Goal: Information Seeking & Learning: Learn about a topic

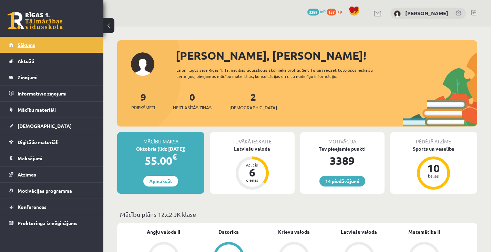
scroll to position [531, 0]
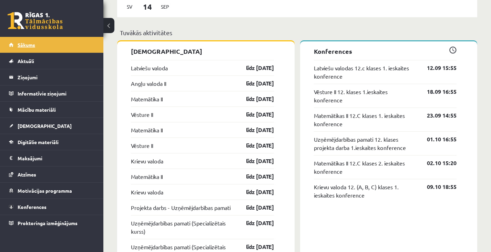
click at [48, 38] on link "Sākums" at bounding box center [52, 45] width 86 height 16
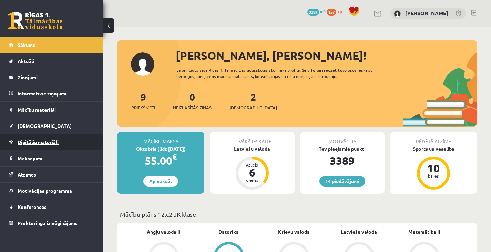
click at [58, 145] on link "Digitālie materiāli" at bounding box center [52, 142] width 86 height 16
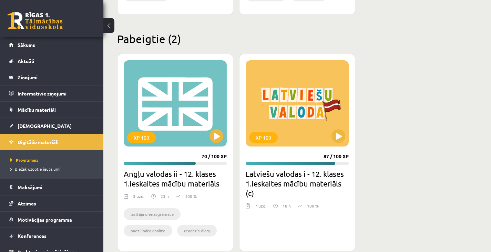
scroll to position [832, 0]
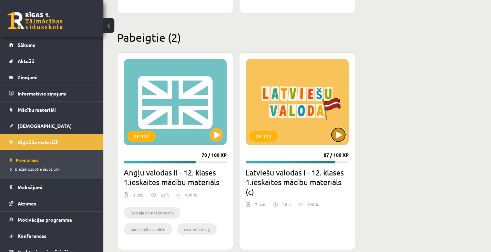
click at [336, 135] on button at bounding box center [338, 135] width 14 height 14
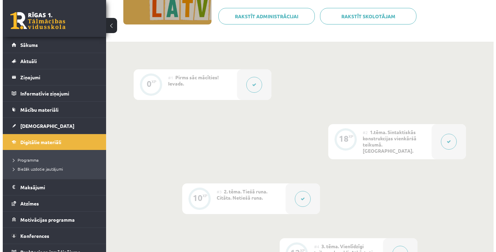
scroll to position [132, 0]
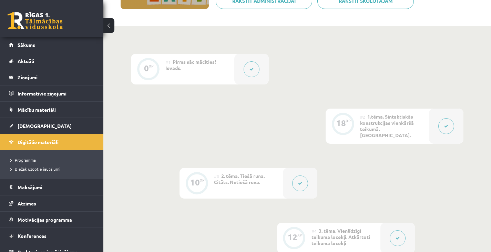
click at [438, 124] on button at bounding box center [446, 126] width 16 height 16
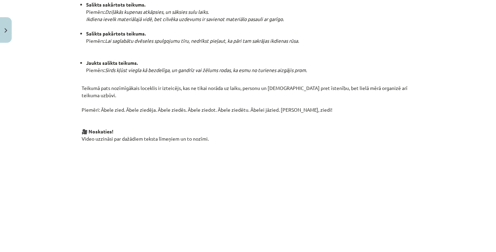
scroll to position [422, 0]
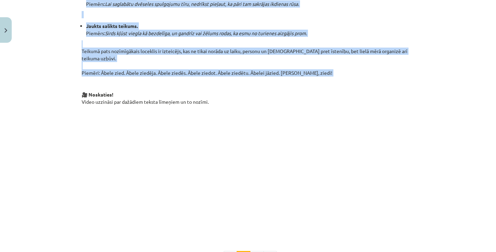
drag, startPoint x: 163, startPoint y: 22, endPoint x: 314, endPoint y: 60, distance: 155.8
copy div "Loremipsumdo sitametconsec adipiscin elitsed Doeiusmod tempori ut labo etdolore…"
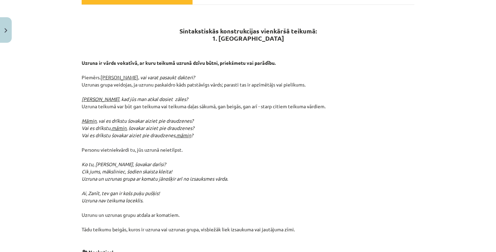
scroll to position [123, 0]
drag, startPoint x: 172, startPoint y: 18, endPoint x: 303, endPoint y: 217, distance: 238.9
click at [303, 217] on div "Sintakstiskās konstrukcijas vienkāršā teikumā: 1. [GEOGRAPHIC_DATA] Uzruna ir v…" at bounding box center [248, 216] width 333 height 410
copy div "Loremipsumdol sitametconsec adipiscin elitsed: 4. Doeius Tempor in utlab etdolo…"
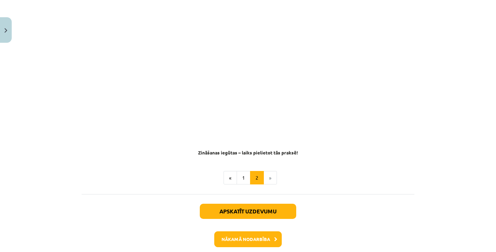
scroll to position [390, 0]
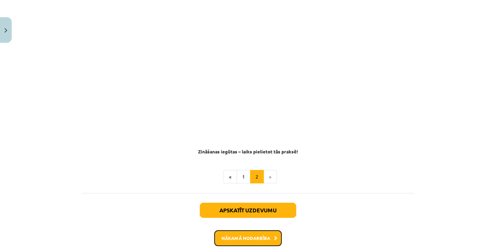
click at [270, 230] on button "Nākamā nodarbība" at bounding box center [247, 238] width 67 height 16
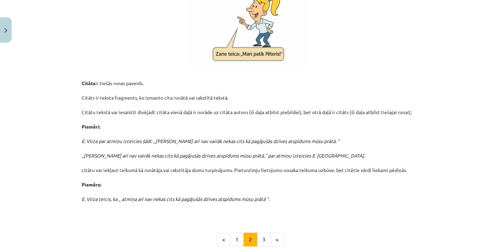
scroll to position [170, 0]
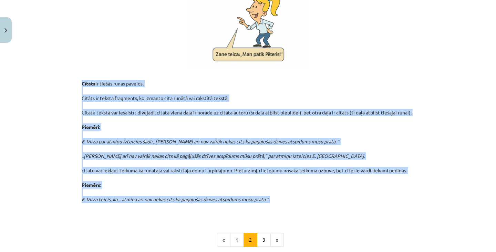
drag, startPoint x: 76, startPoint y: 82, endPoint x: 278, endPoint y: 199, distance: 233.0
click at [278, 199] on div "10 XP Saņemsi Sarežģīts 41 pilda Apraksts Uzdevums Palīdzība 3. Citāts Citāts i…" at bounding box center [247, 103] width 341 height 454
click at [235, 233] on button "1" at bounding box center [237, 240] width 14 height 14
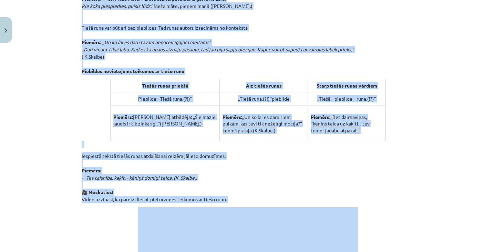
scroll to position [344, 0]
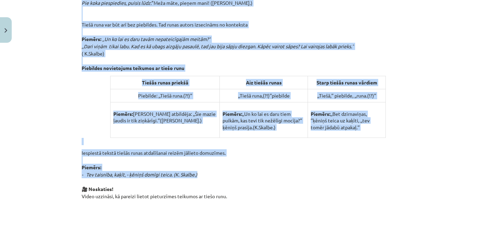
drag, startPoint x: 76, startPoint y: 58, endPoint x: 199, endPoint y: 175, distance: 169.7
click at [199, 175] on div "10 XP Saņemsi Sarežģīts 41 pilda Apraksts Uzdevums Palīdzība 2. Tiešā runa Tieš…" at bounding box center [247, 72] width 341 height 741
copy div "Lorem ipsu do sitam consecte adipis elits doe temp incid utlaboreetd. Magnaal: …"
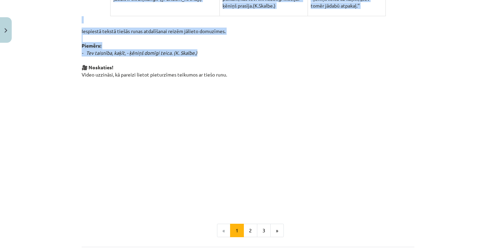
scroll to position [467, 0]
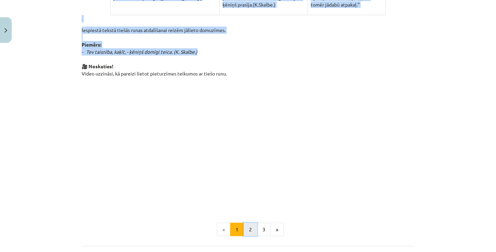
click at [247, 232] on button "2" at bounding box center [250, 229] width 14 height 14
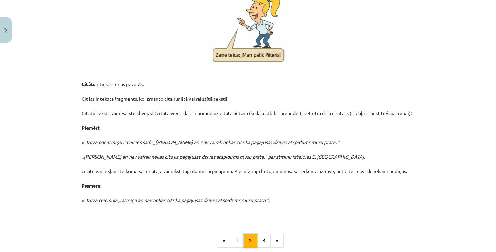
scroll to position [171, 0]
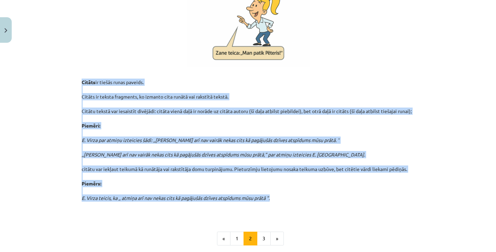
drag, startPoint x: 78, startPoint y: 82, endPoint x: 279, endPoint y: 201, distance: 233.7
click at [279, 201] on div "10 XP Saņemsi Sarežģīts 41 pilda Apraksts Uzdevums Palīdzība 3. Citāts Citāts i…" at bounding box center [247, 102] width 341 height 454
copy p "Citāts ir tiešās runas paveids. Citāts ir teksta fragments, ko izmanto cita run…"
click at [261, 236] on button "3" at bounding box center [264, 238] width 14 height 14
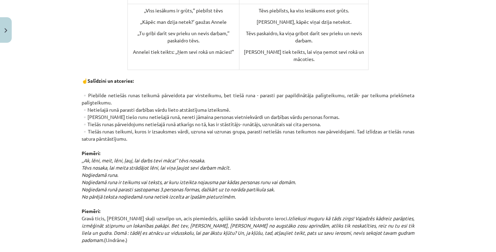
scroll to position [317, 0]
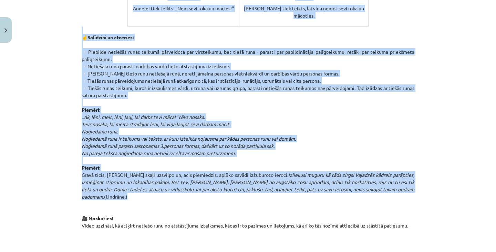
drag, startPoint x: 75, startPoint y: 63, endPoint x: 403, endPoint y: 189, distance: 351.2
click at [403, 189] on div "10 XP Saņemsi Sarežģīts 41 pilda Apraksts Uzdevums Palīdzība 4. Netiešā runa Kā…" at bounding box center [247, 110] width 341 height 764
copy div "Lorem ipsumdol sitam con adip elitseddoeiu temp inc utlabor etdo. Magnaa enima …"
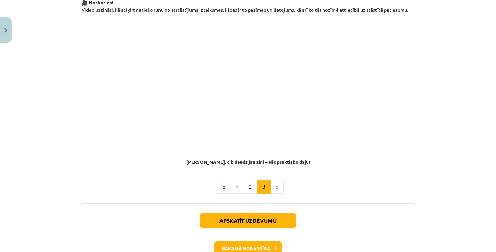
scroll to position [533, 0]
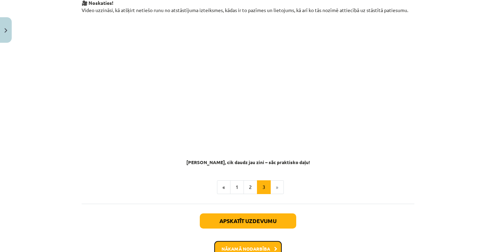
click at [226, 241] on button "Nākamā nodarbība" at bounding box center [247, 249] width 67 height 16
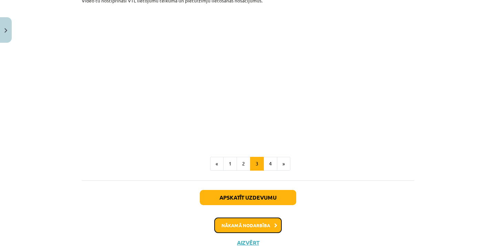
scroll to position [160, 0]
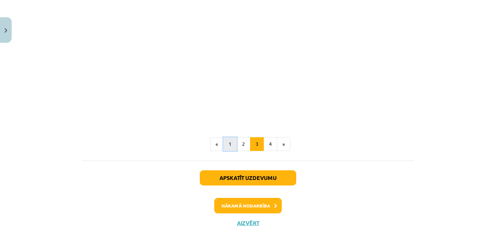
click at [227, 145] on button "1" at bounding box center [230, 144] width 14 height 14
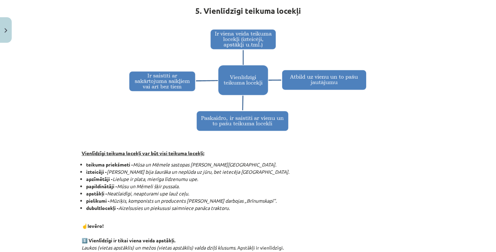
scroll to position [102, 0]
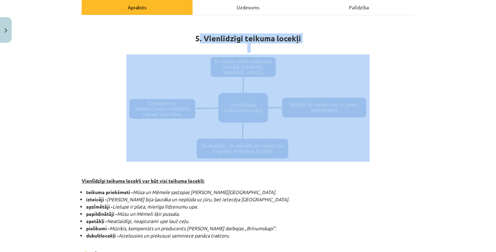
drag, startPoint x: 198, startPoint y: 39, endPoint x: 236, endPoint y: 75, distance: 52.4
click at [152, 58] on img at bounding box center [247, 107] width 243 height 107
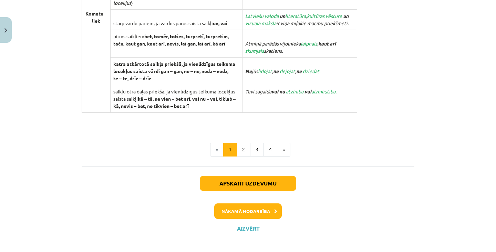
scroll to position [720, 0]
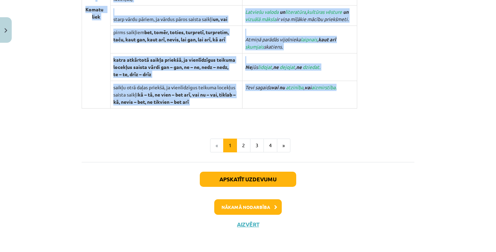
drag, startPoint x: 73, startPoint y: 82, endPoint x: 317, endPoint y: 103, distance: 244.7
click at [317, 103] on div "Mācību tēma: Latviešu valodas i - 12. klases 1.ieskaites mācību materiāls (c) #…" at bounding box center [248, 126] width 496 height 252
copy div "Loremipsumd sitamet consect adi eli sedd eiusmod tempori: utlabor etdolorema - …"
click at [238, 141] on button "2" at bounding box center [244, 145] width 14 height 14
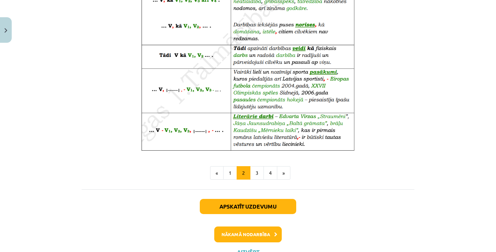
scroll to position [450, 0]
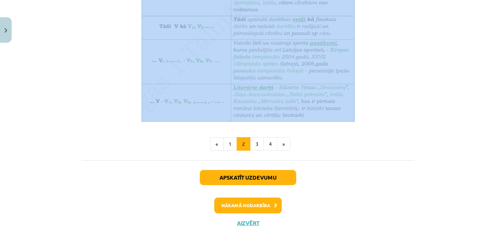
drag, startPoint x: 78, startPoint y: 117, endPoint x: 347, endPoint y: 116, distance: 268.9
copy div "Loremipsumdo sitamet consecte adi elitsed do eius temporincid utlab , etd mag a…"
click at [260, 146] on button "3" at bounding box center [257, 144] width 14 height 14
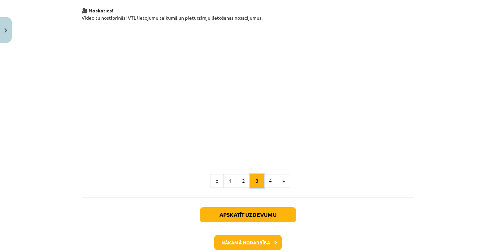
scroll to position [123, 0]
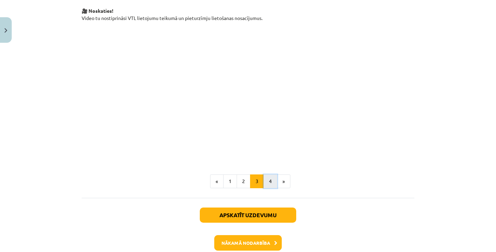
click at [266, 182] on button "4" at bounding box center [270, 181] width 14 height 14
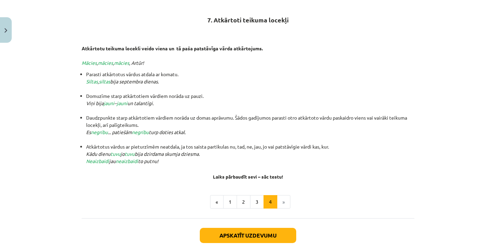
drag, startPoint x: 92, startPoint y: 53, endPoint x: 97, endPoint y: 52, distance: 4.9
click at [97, 52] on p "Atkārtotu teikuma locekli veido viena un tā paša patstāvīga vārda atkārtojums. …" at bounding box center [248, 52] width 333 height 29
click at [77, 49] on div "12 XP Saņemsi Sarežģīts 41 pilda Apraksts Uzdevums Palīdzība 7. Atkārtoti teiku…" at bounding box center [247, 108] width 341 height 370
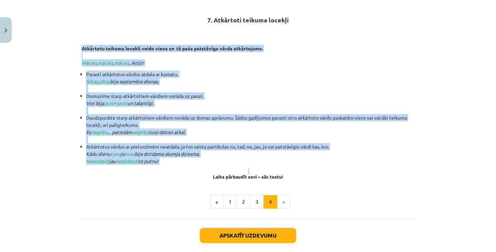
drag, startPoint x: 76, startPoint y: 49, endPoint x: 177, endPoint y: 174, distance: 160.3
click at [177, 174] on div "12 XP Saņemsi Sarežģīts 41 pilda Apraksts Uzdevums Palīdzība 7. Atkārtoti teiku…" at bounding box center [247, 108] width 341 height 370
copy div "Atkārtotu teikuma locekli veido viena un tā paša patstāvīga vārda atkārtojums. …"
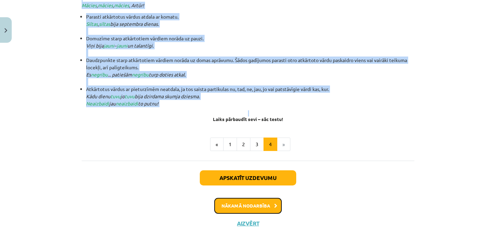
click at [264, 207] on button "Nākamā nodarbība" at bounding box center [247, 206] width 67 height 16
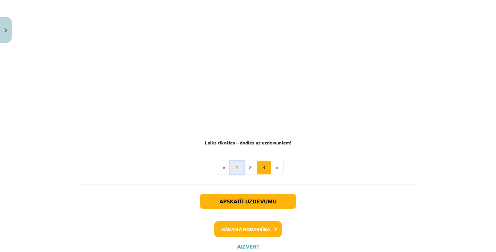
click at [235, 165] on button "1" at bounding box center [237, 167] width 14 height 14
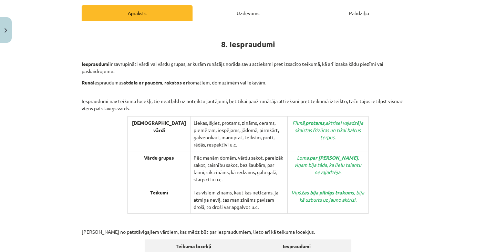
scroll to position [96, 0]
click at [2, 23] on button "Close" at bounding box center [6, 29] width 12 height 25
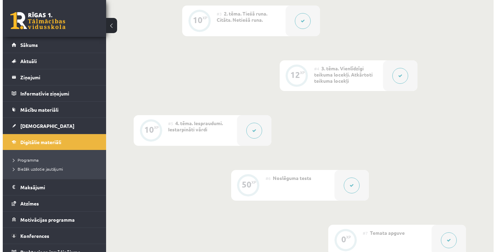
scroll to position [292, 0]
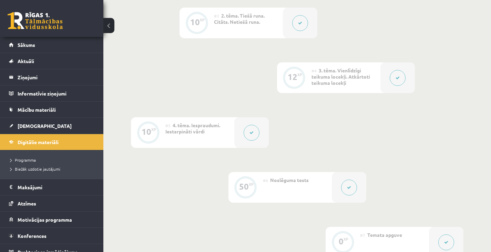
click at [246, 121] on div at bounding box center [251, 132] width 34 height 31
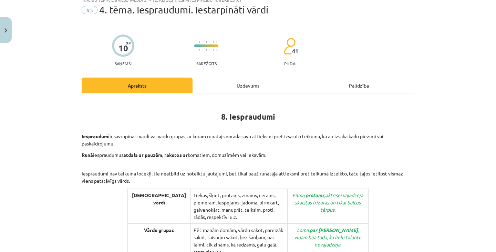
scroll to position [25, 0]
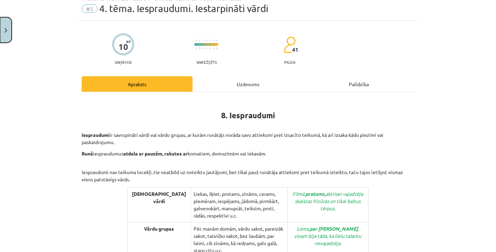
click at [3, 41] on button "Close" at bounding box center [6, 29] width 12 height 25
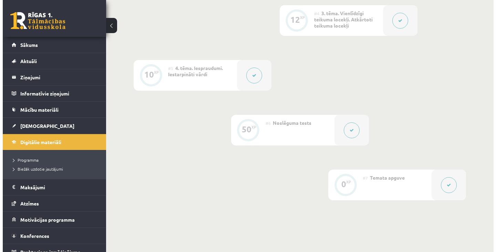
scroll to position [350, 0]
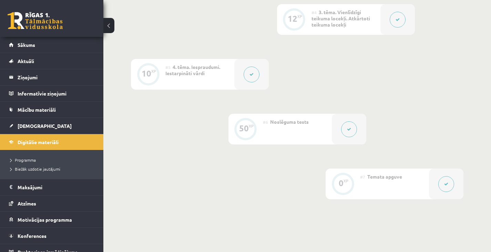
click at [257, 69] on button at bounding box center [251, 74] width 16 height 16
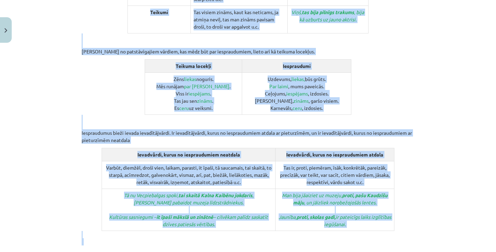
scroll to position [282, 0]
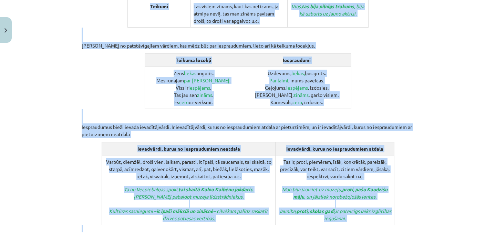
drag, startPoint x: 76, startPoint y: 97, endPoint x: 360, endPoint y: 205, distance: 303.2
click at [360, 205] on div "10 XP Saņemsi Sarežģīts 41 pilda Apraksts Uzdevums Palīdzība 8. Iespraudumi Ies…" at bounding box center [247, 58] width 341 height 588
copy div "Loremipsumd si ametconsect adipi eli seddo eiusmo, te incid utlabore etdolo mag…"
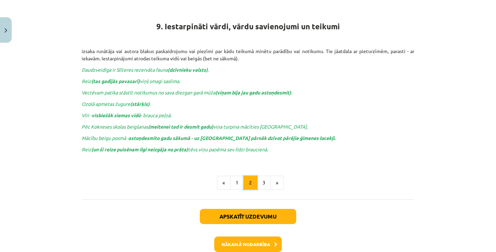
scroll to position [123, 0]
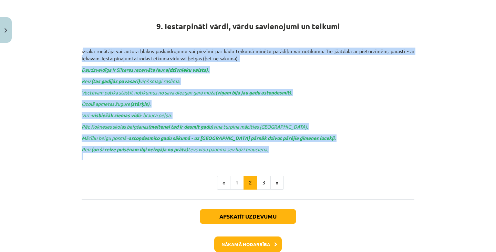
drag, startPoint x: 77, startPoint y: 47, endPoint x: 273, endPoint y: 158, distance: 224.3
click at [273, 158] on div "10 XP Saņemsi Sarežģīts 41 pilda Apraksts Uzdevums Palīdzība 9. Iestarpināti vā…" at bounding box center [247, 98] width 341 height 351
copy div "izsaka runātāja vai autora blakus paskaidrojumu vai piezīmi par kādu teikumā mi…"
click at [261, 181] on button "3" at bounding box center [264, 183] width 14 height 14
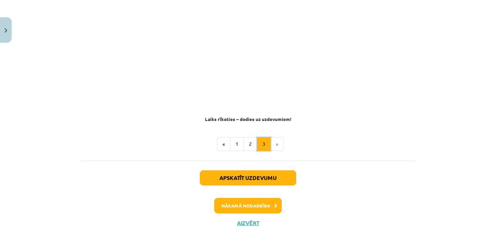
scroll to position [178, 0]
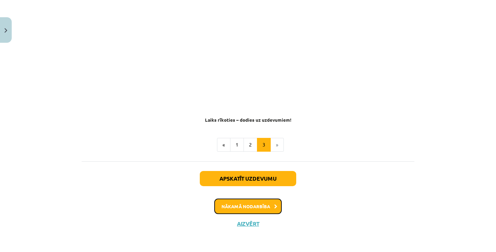
click at [274, 201] on button "Nākamā nodarbība" at bounding box center [247, 206] width 67 height 16
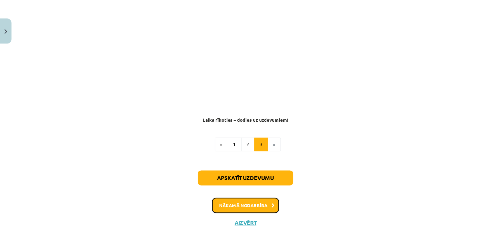
scroll to position [0, 0]
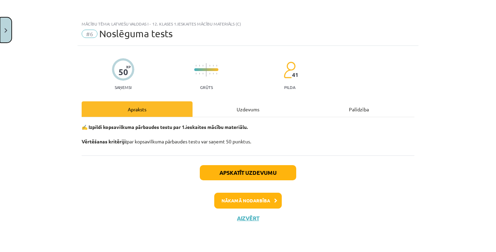
click at [2, 38] on button "Close" at bounding box center [6, 29] width 12 height 25
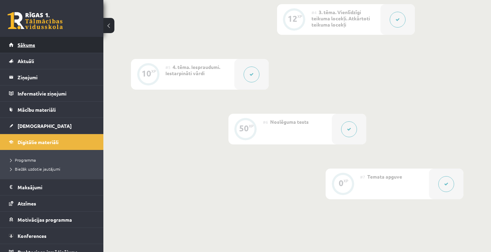
click at [47, 42] on link "Sākums" at bounding box center [52, 45] width 86 height 16
